Goal: Information Seeking & Learning: Learn about a topic

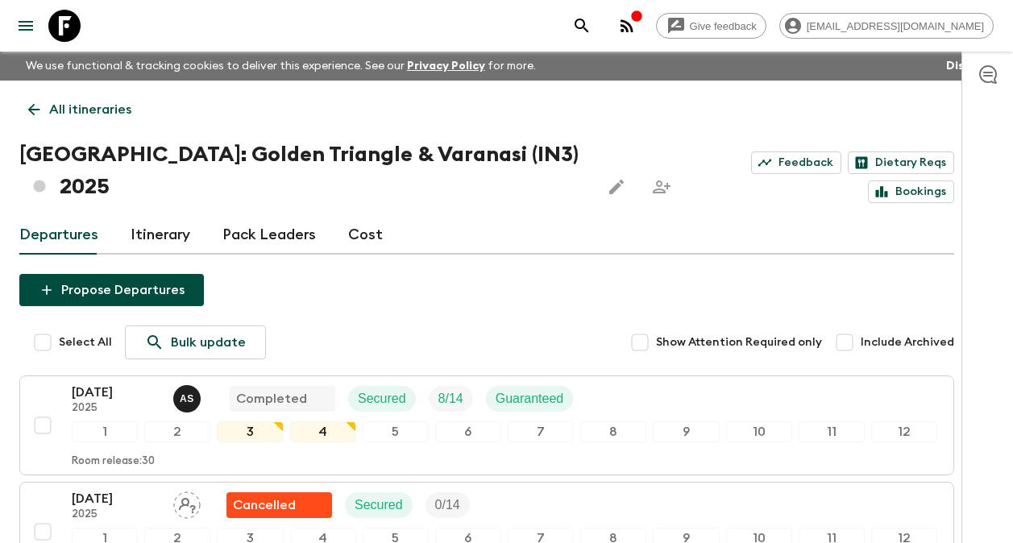
scroll to position [1692, 0]
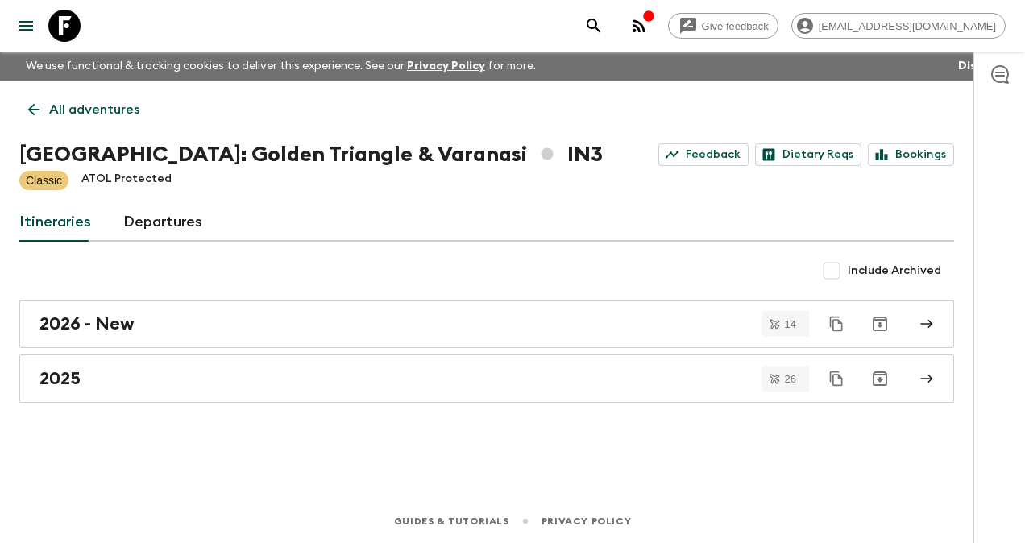
click at [61, 113] on p "All adventures" at bounding box center [94, 109] width 90 height 19
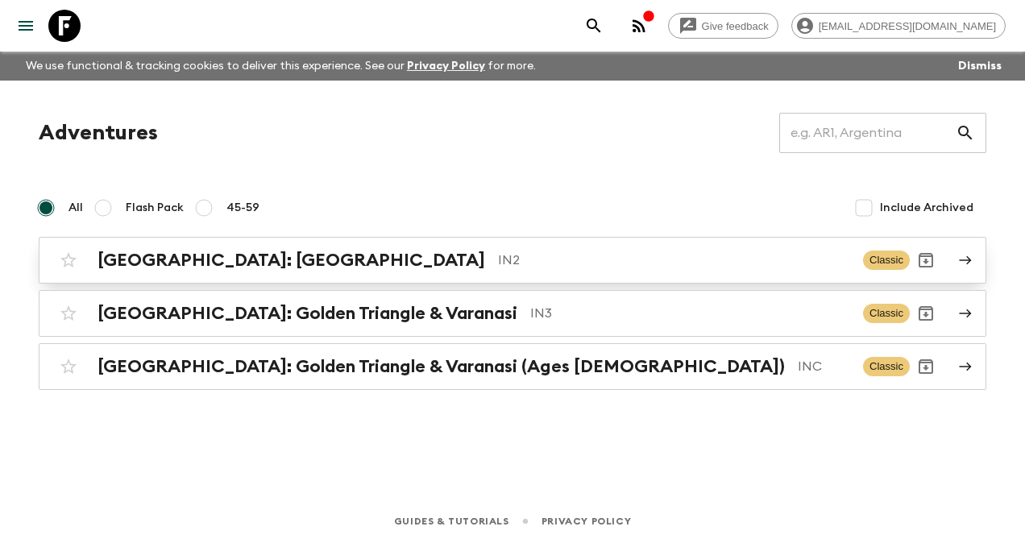
click at [206, 255] on h2 "[GEOGRAPHIC_DATA]: [GEOGRAPHIC_DATA]" at bounding box center [290, 260] width 387 height 21
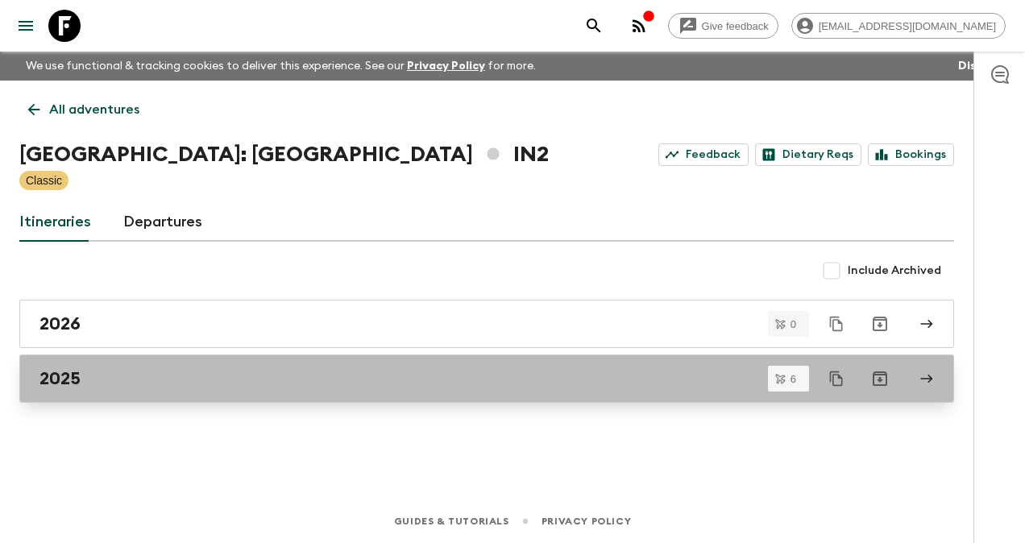
click at [63, 375] on h2 "2025" at bounding box center [59, 378] width 41 height 21
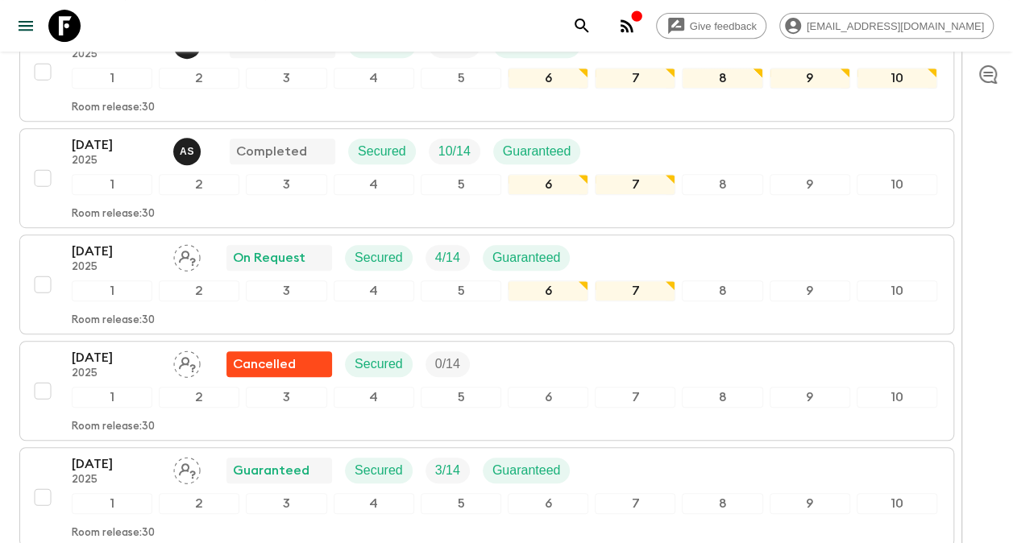
scroll to position [329, 0]
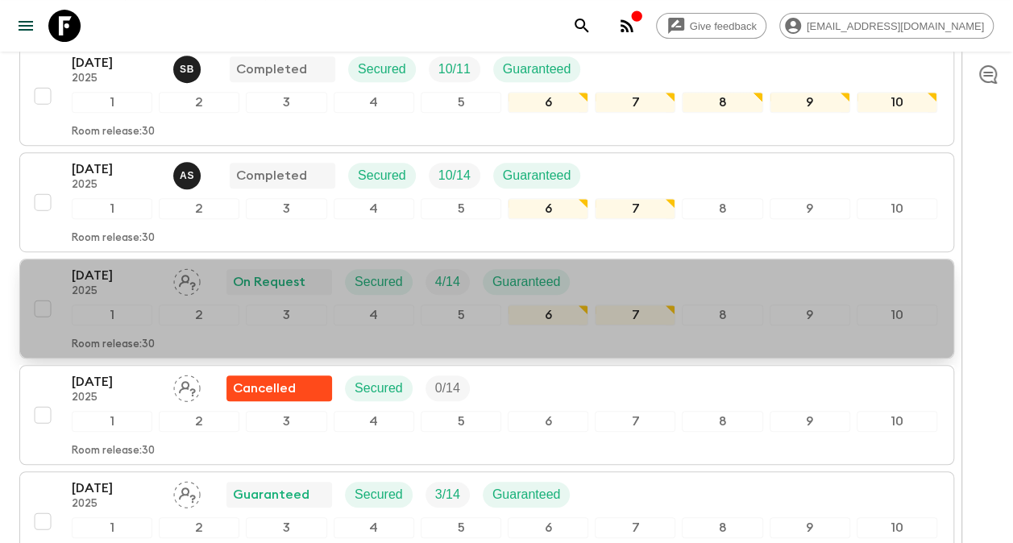
click at [121, 266] on p "[DATE]" at bounding box center [116, 275] width 89 height 19
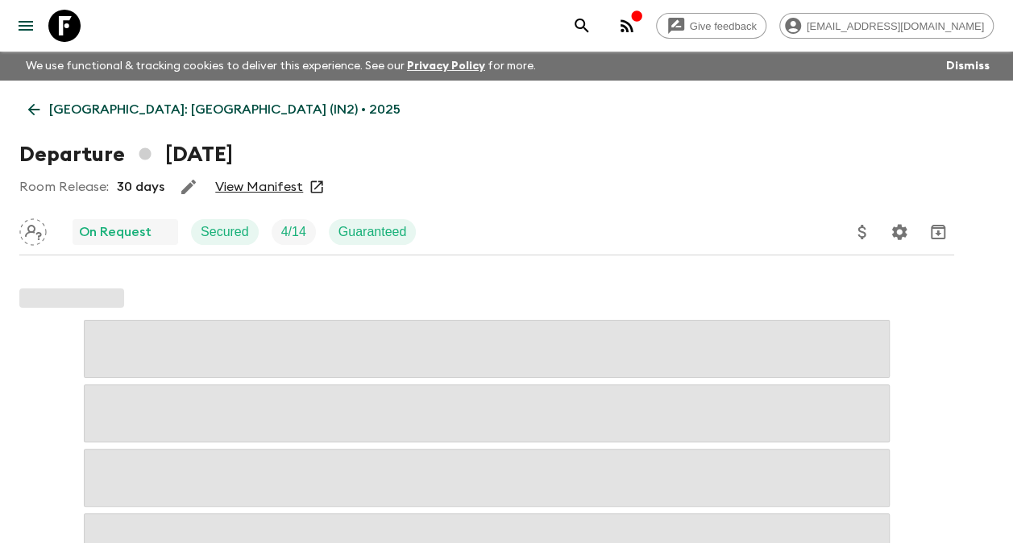
click at [251, 187] on link "View Manifest" at bounding box center [259, 187] width 88 height 16
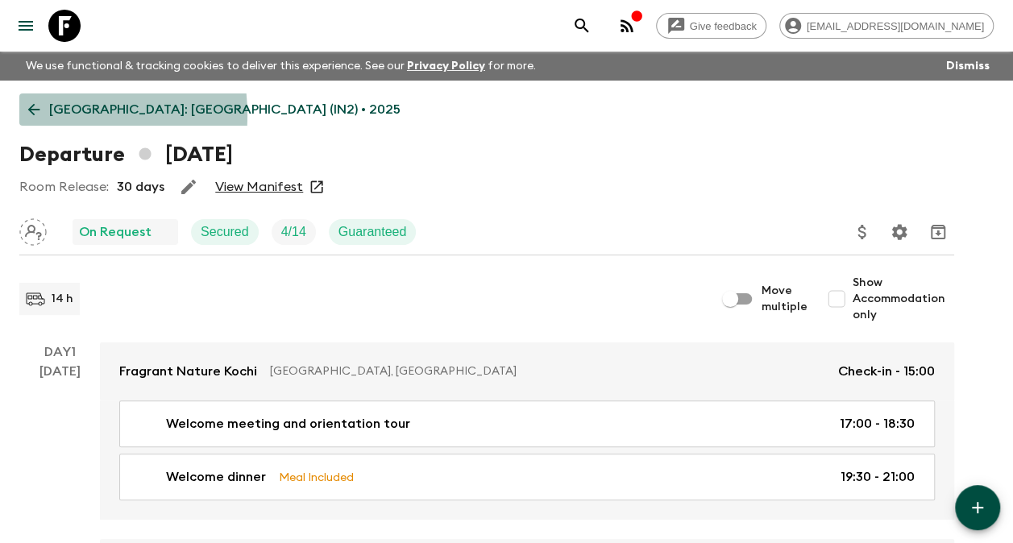
click at [33, 115] on icon at bounding box center [34, 110] width 18 height 18
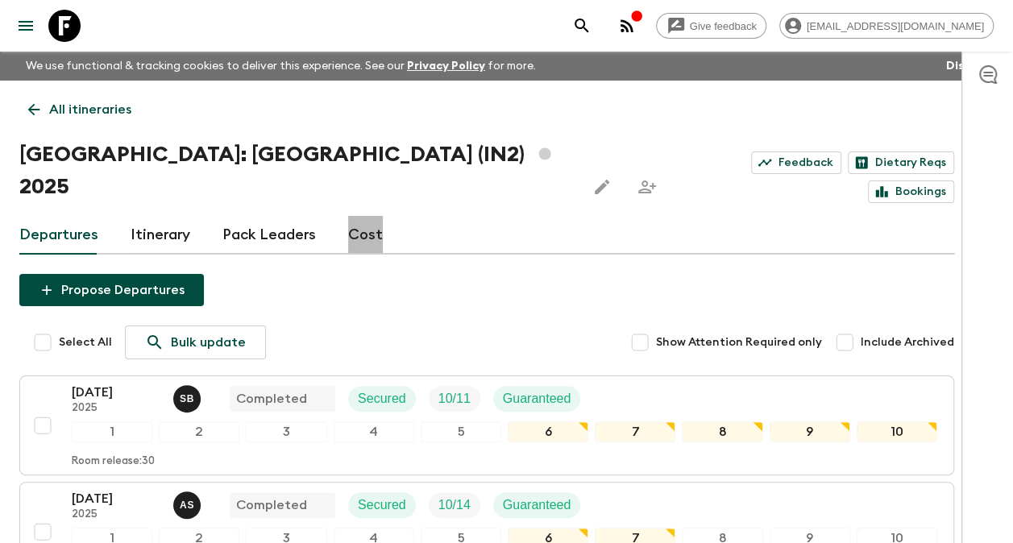
click at [364, 216] on link "Cost" at bounding box center [365, 235] width 35 height 39
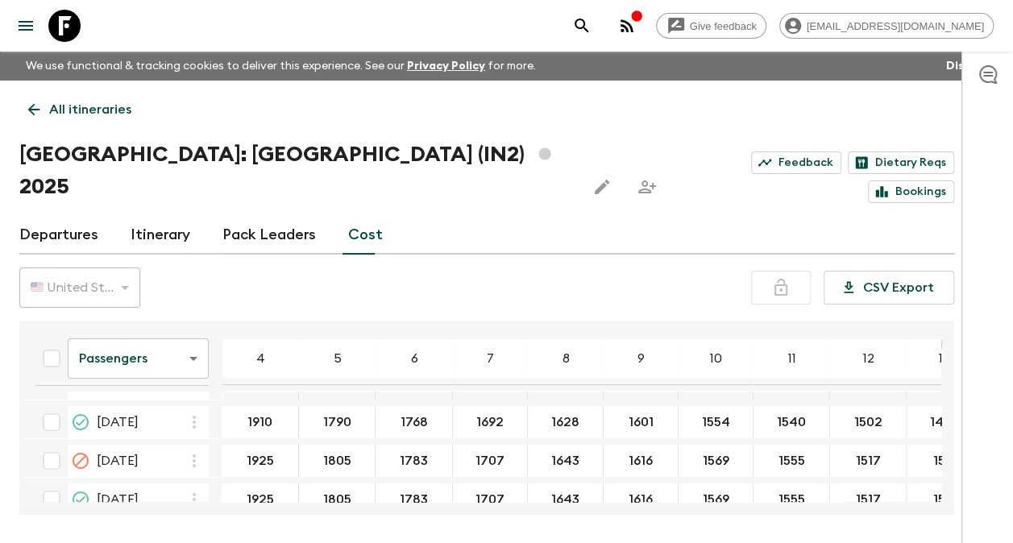
scroll to position [142, 0]
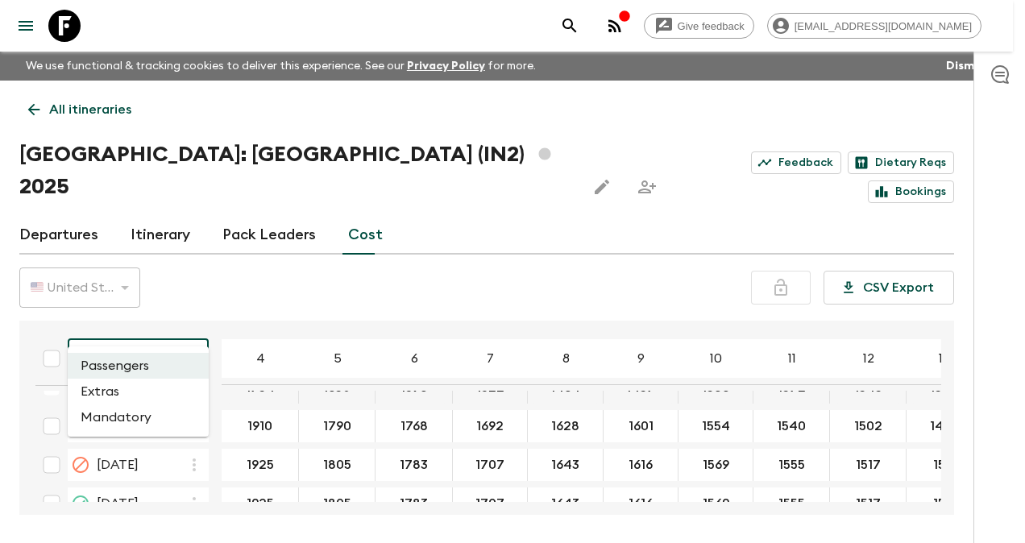
click at [195, 325] on body "Give feedback [EMAIL_ADDRESS][DOMAIN_NAME] We use functional & tracking cookies…" at bounding box center [512, 301] width 1025 height 603
click at [138, 392] on li "Extras" at bounding box center [138, 392] width 141 height 26
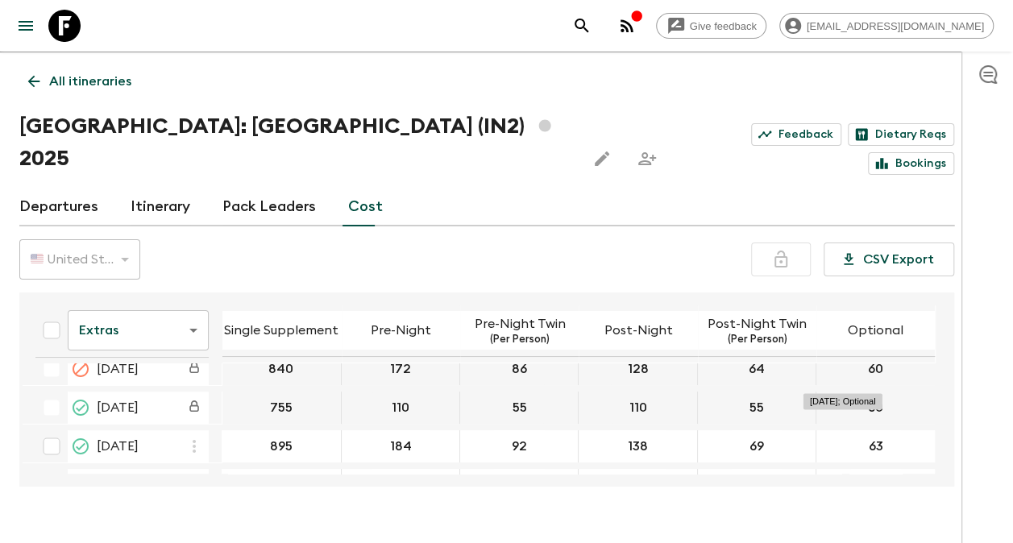
scroll to position [161, 0]
